Goal: Check status: Check status

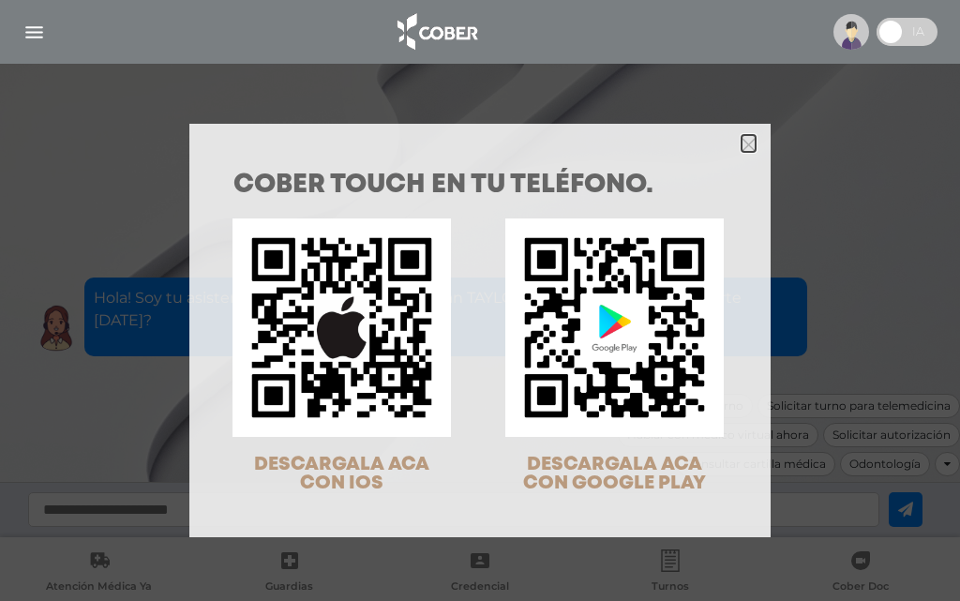
click at [744, 151] on icon "Close" at bounding box center [749, 145] width 14 height 14
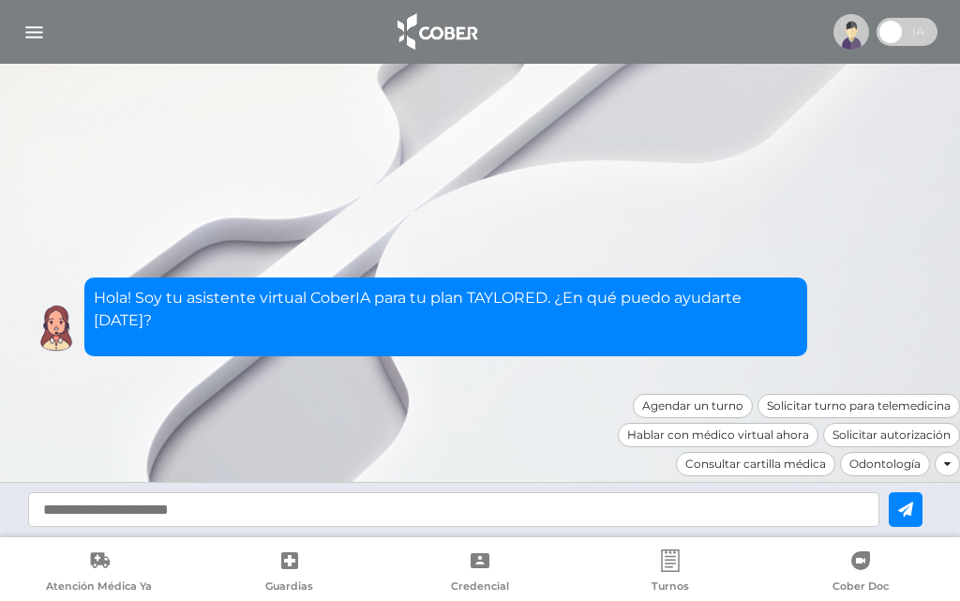
click at [35, 31] on img "button" at bounding box center [34, 32] width 23 height 23
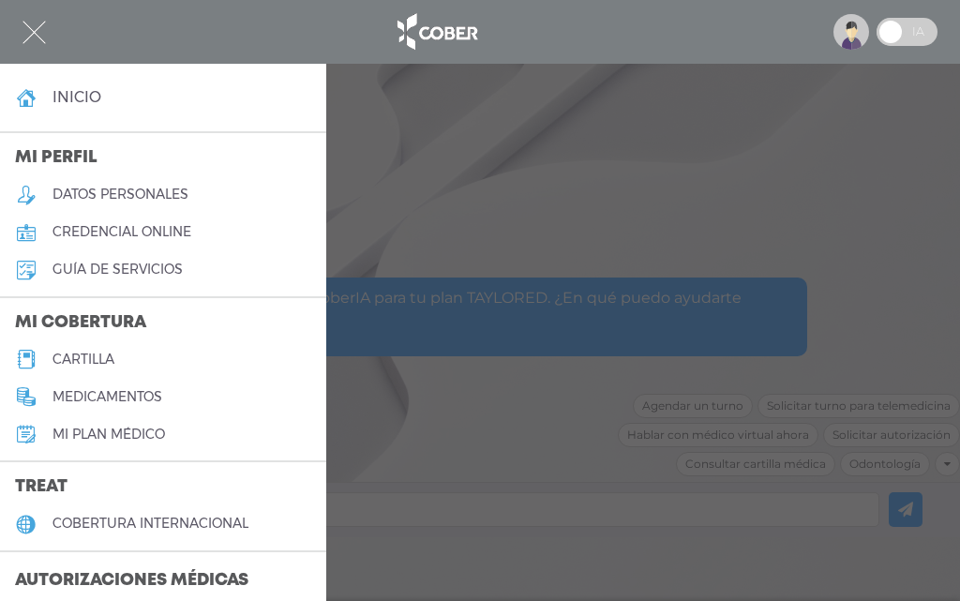
click at [75, 566] on h3 "Autorizaciones médicas" at bounding box center [131, 582] width 263 height 36
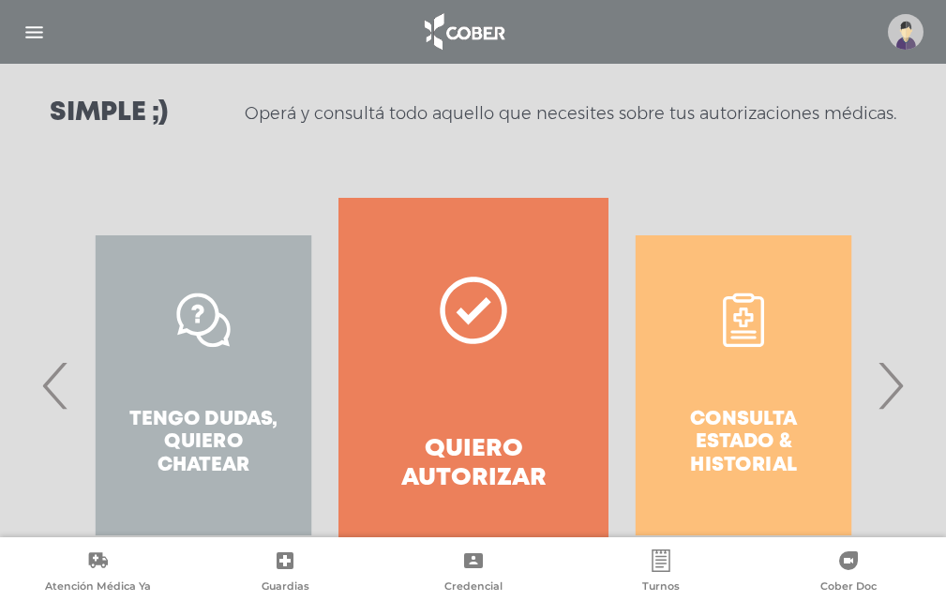
scroll to position [263, 0]
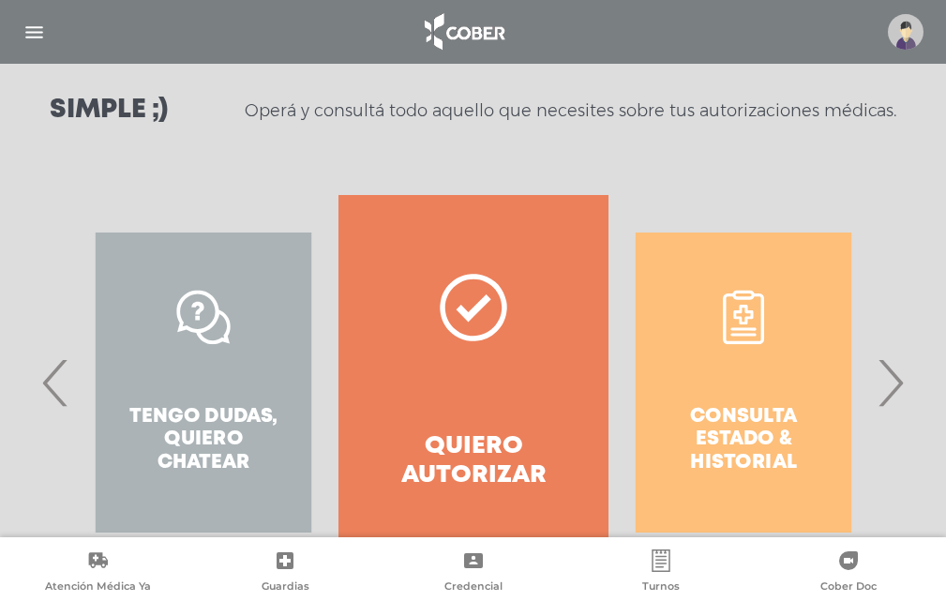
click at [781, 432] on div "Consulta estado & historial" at bounding box center [744, 382] width 270 height 375
click at [745, 455] on div "Consulta estado & historial" at bounding box center [744, 382] width 270 height 375
click at [699, 437] on div "Consulta estado & historial" at bounding box center [744, 382] width 270 height 375
click at [675, 487] on div "Consulta estado & historial" at bounding box center [744, 382] width 270 height 375
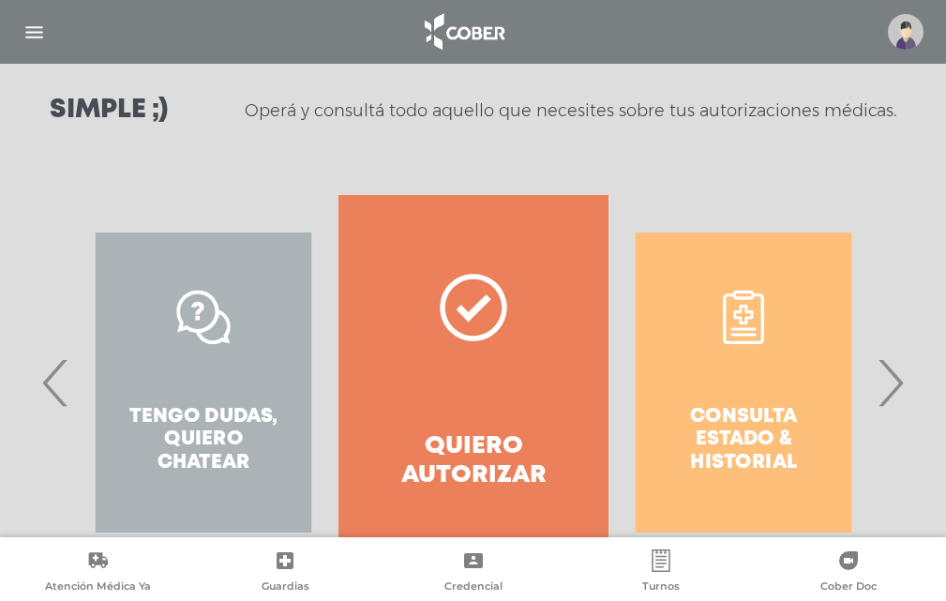
click at [675, 487] on div "Consulta estado & historial" at bounding box center [744, 382] width 270 height 375
drag, startPoint x: 680, startPoint y: 481, endPoint x: 755, endPoint y: 445, distance: 83.0
click at [755, 445] on div "Consulta estado & historial Prácticas de autorización automática Tengo dudas, q…" at bounding box center [879, 382] width 2704 height 375
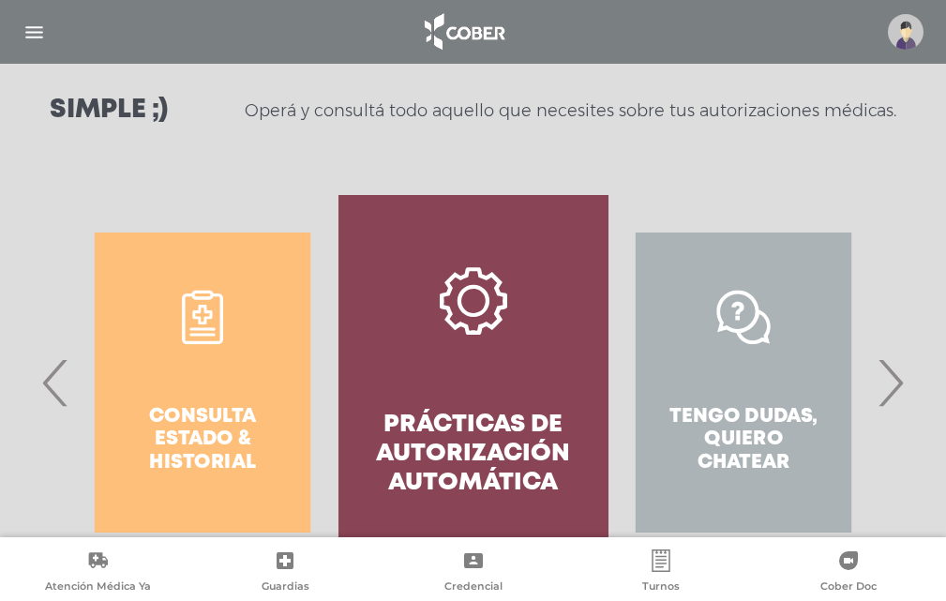
click at [216, 423] on div "Consulta estado & historial" at bounding box center [203, 382] width 270 height 375
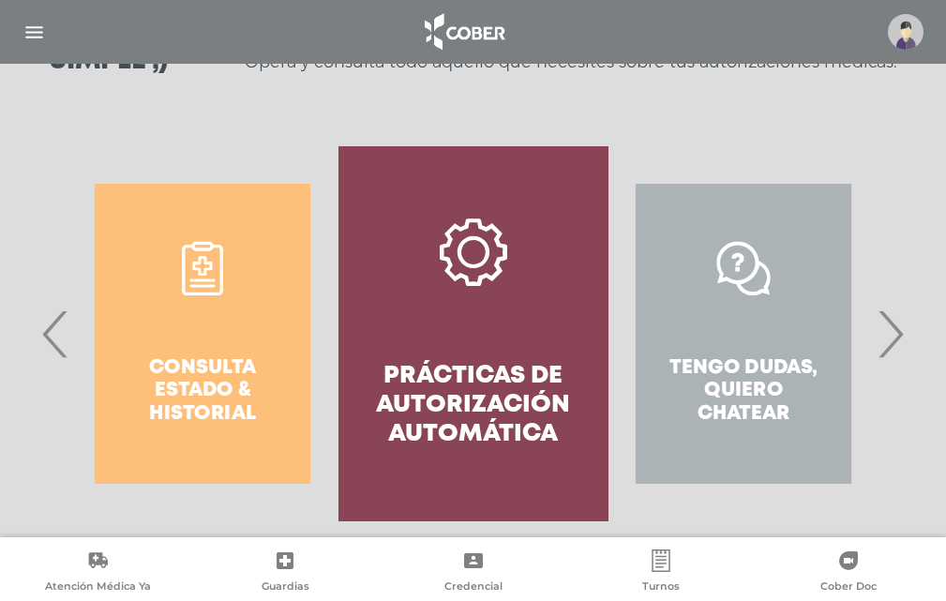
scroll to position [340, 0]
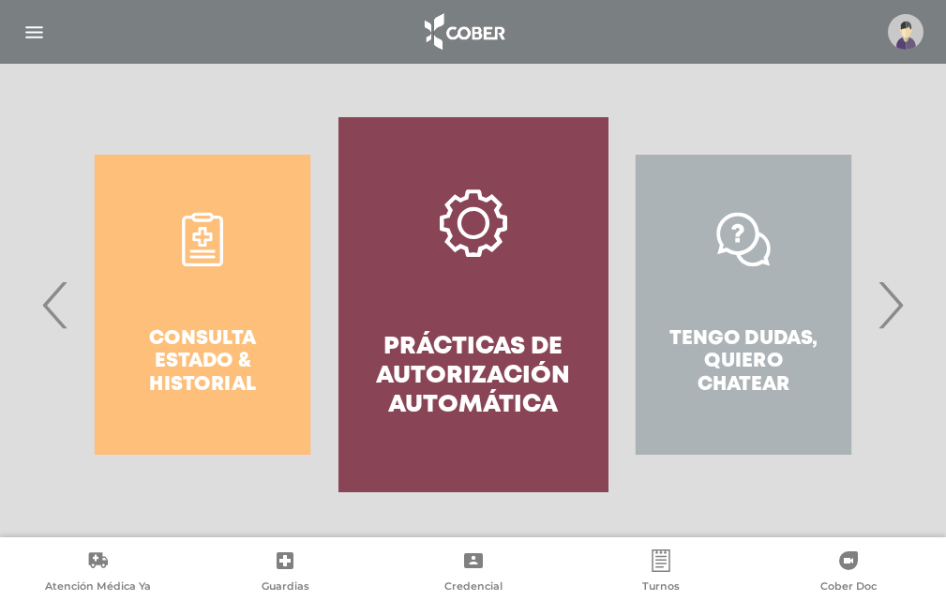
drag, startPoint x: 201, startPoint y: 420, endPoint x: 161, endPoint y: 432, distance: 41.2
click at [161, 432] on div "Consulta estado & historial" at bounding box center [203, 304] width 270 height 375
click at [202, 247] on div "Consulta estado & historial" at bounding box center [203, 304] width 270 height 375
click at [201, 257] on div "Consulta estado & historial" at bounding box center [203, 304] width 270 height 375
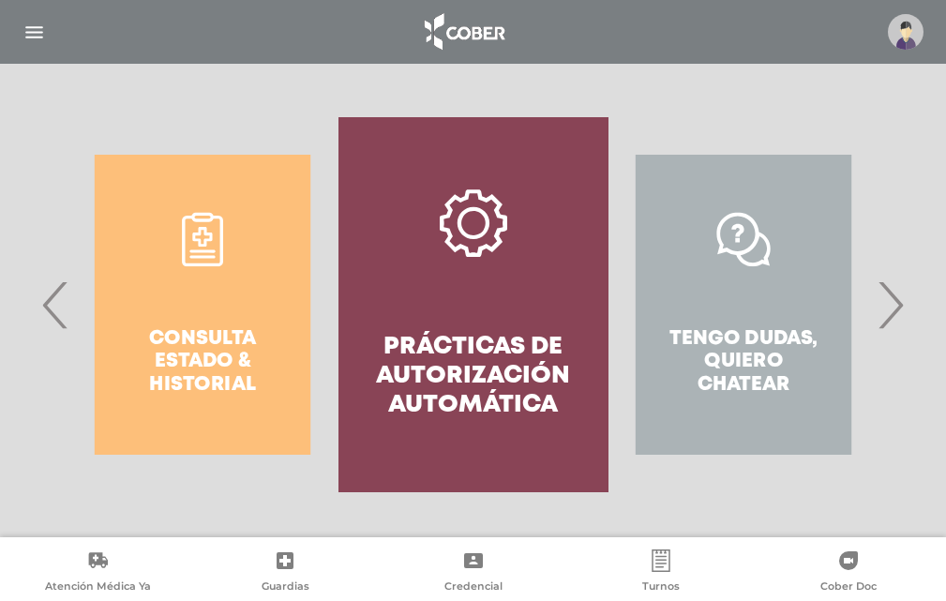
drag, startPoint x: 201, startPoint y: 257, endPoint x: 133, endPoint y: 326, distance: 96.8
click at [133, 326] on div "Consulta estado & historial" at bounding box center [203, 304] width 270 height 375
click at [133, 338] on div "Consulta estado & historial" at bounding box center [203, 304] width 270 height 375
click at [205, 373] on div "Consulta estado & historial" at bounding box center [203, 304] width 270 height 375
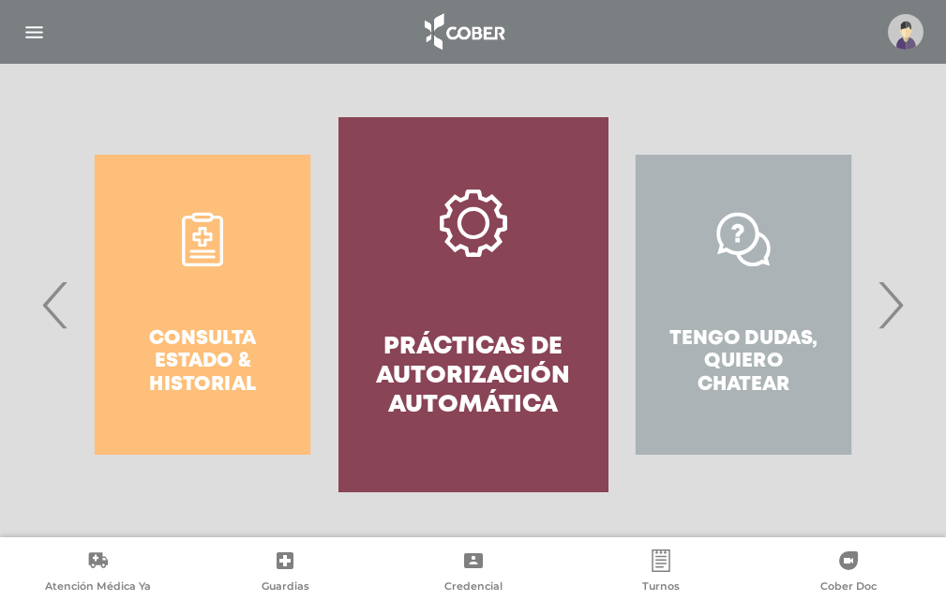
drag, startPoint x: 167, startPoint y: 321, endPoint x: 128, endPoint y: 301, distance: 43.2
click at [128, 301] on div "Consulta estado & historial" at bounding box center [203, 304] width 270 height 375
click at [209, 329] on div "Consulta estado & historial" at bounding box center [203, 304] width 270 height 375
